Goal: Browse casually

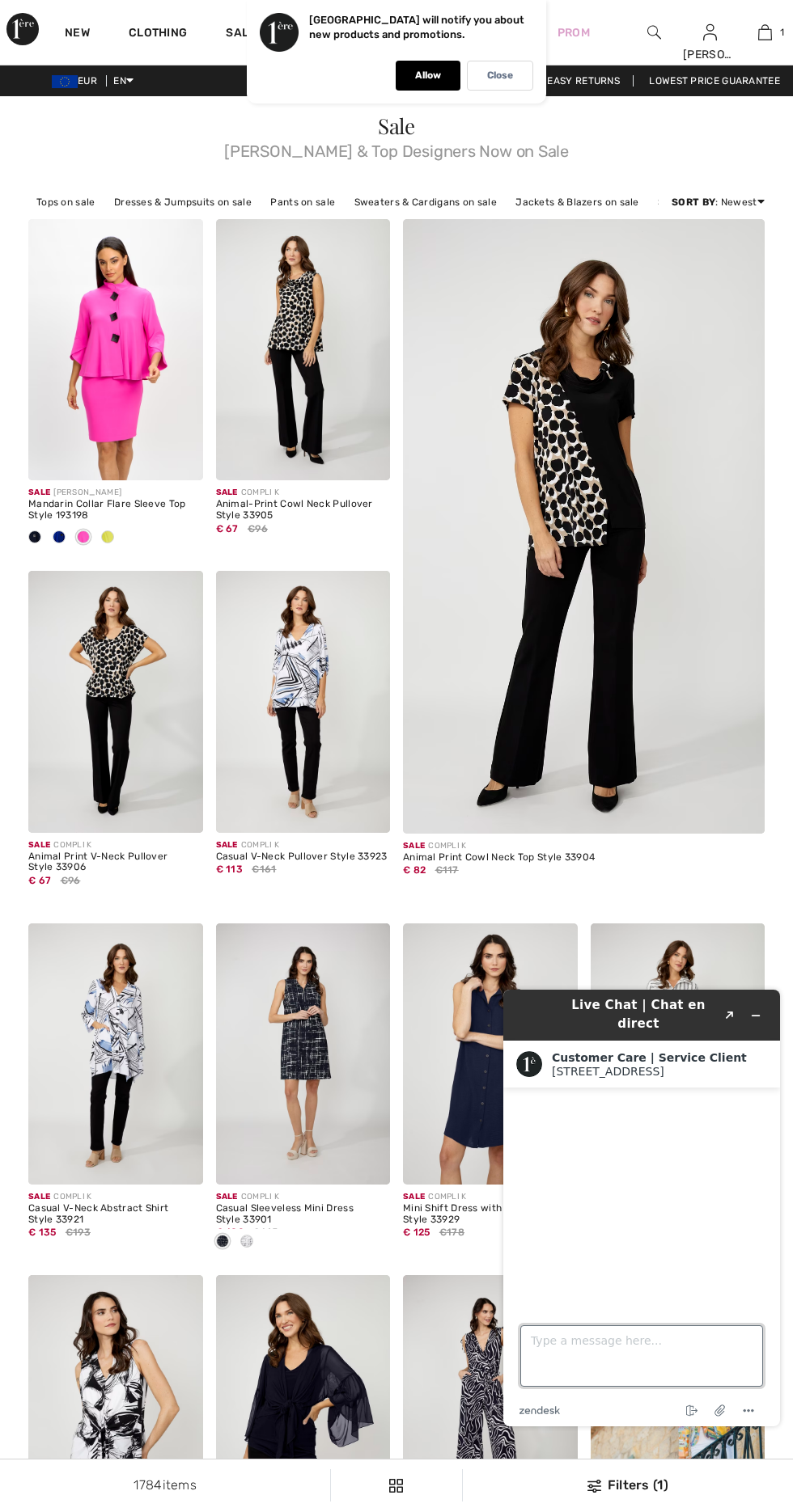
click at [582, 1341] on textarea "Type a message here..." at bounding box center [641, 1356] width 243 height 61
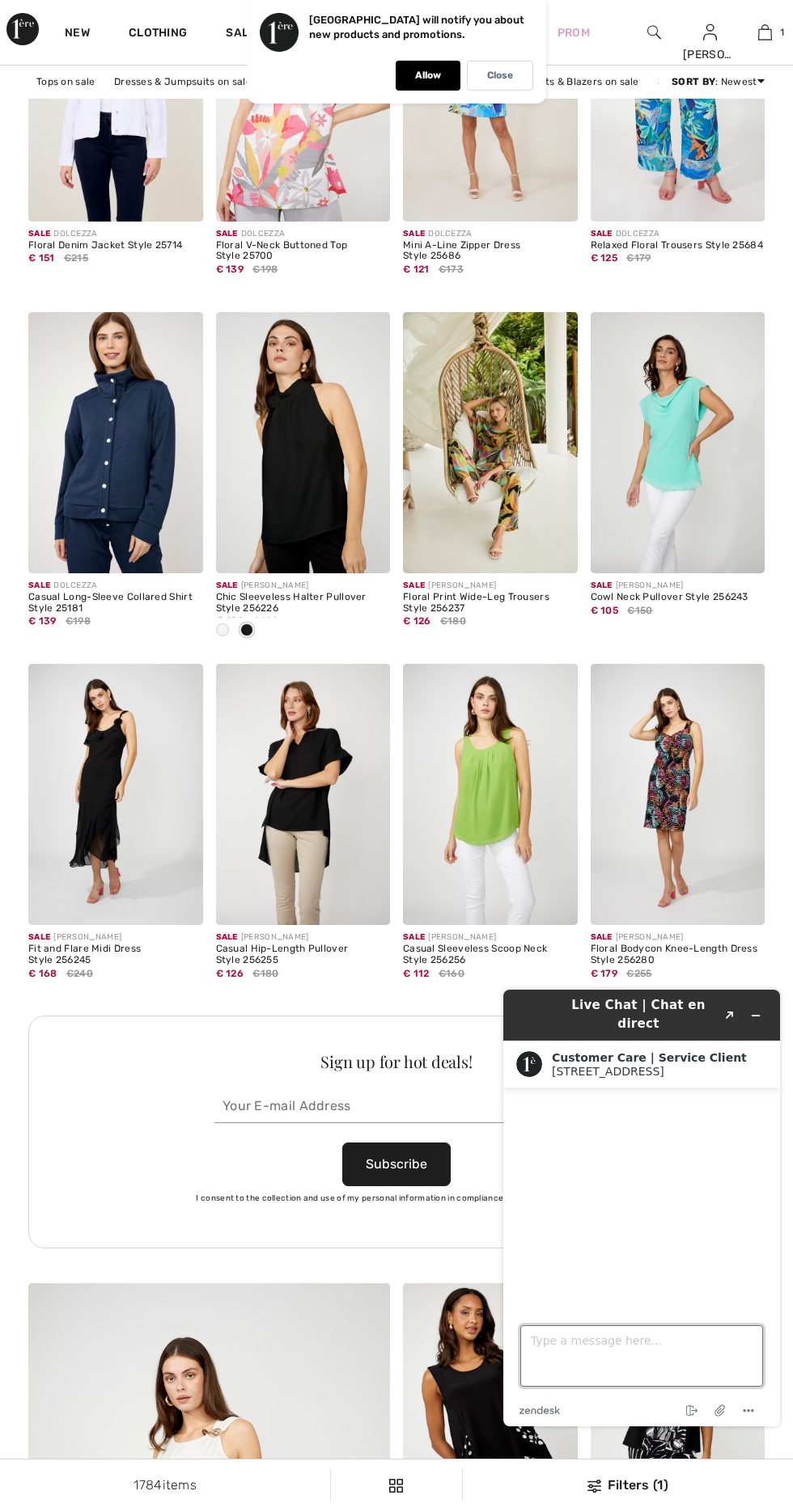
scroll to position [1804, 0]
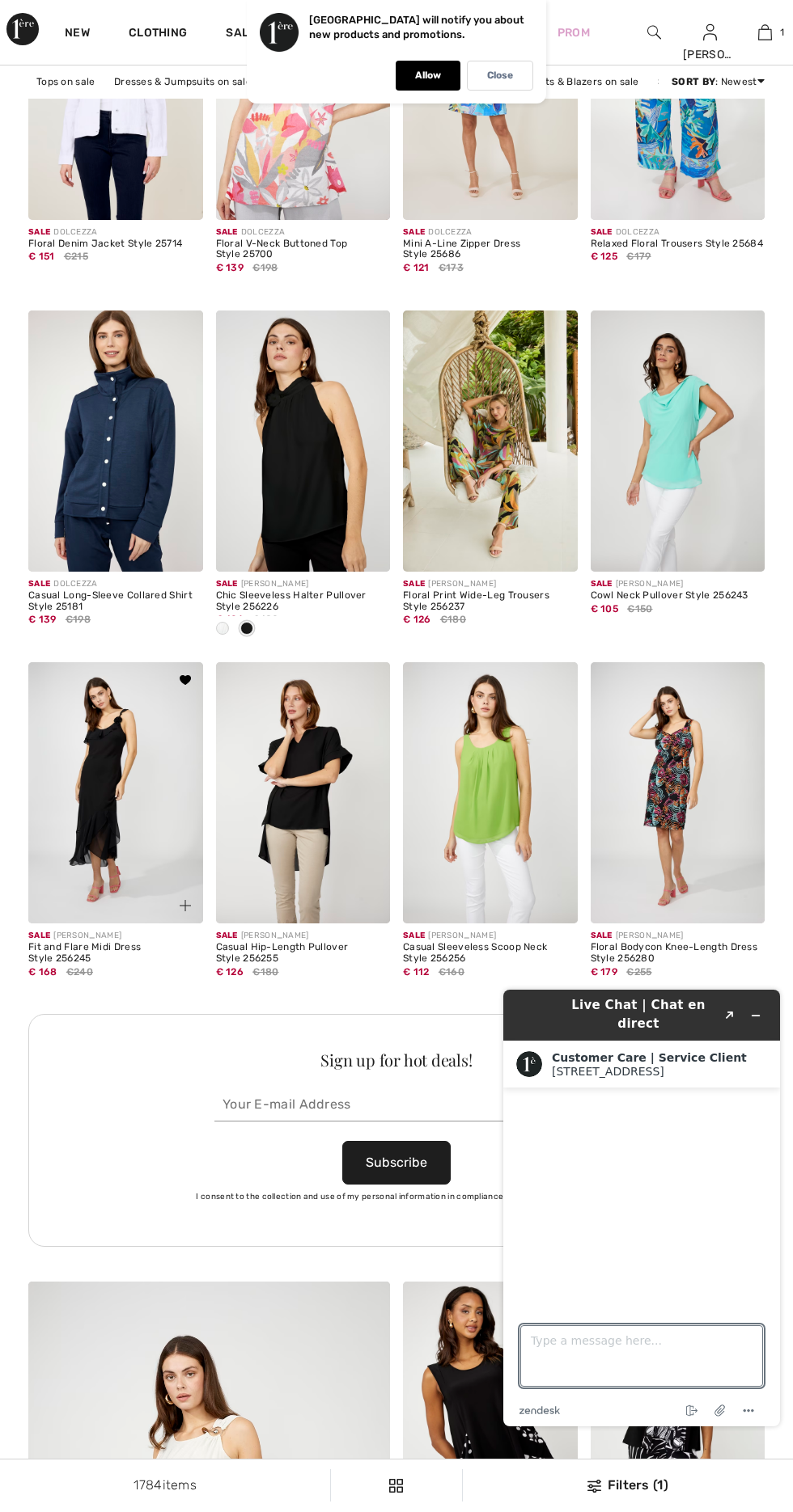
click at [114, 876] on img at bounding box center [116, 793] width 174 height 261
